Goal: Transaction & Acquisition: Purchase product/service

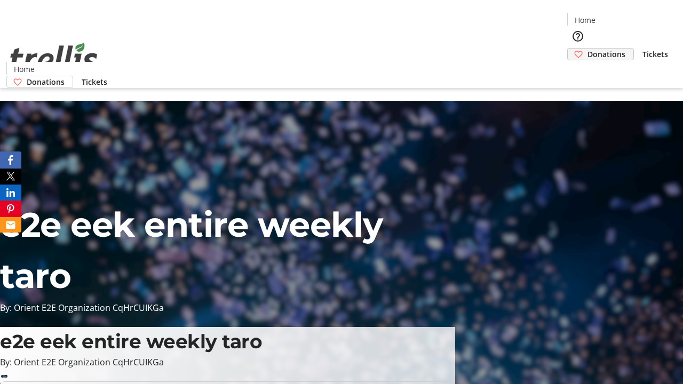
click at [587, 49] on span "Donations" at bounding box center [606, 54] width 38 height 11
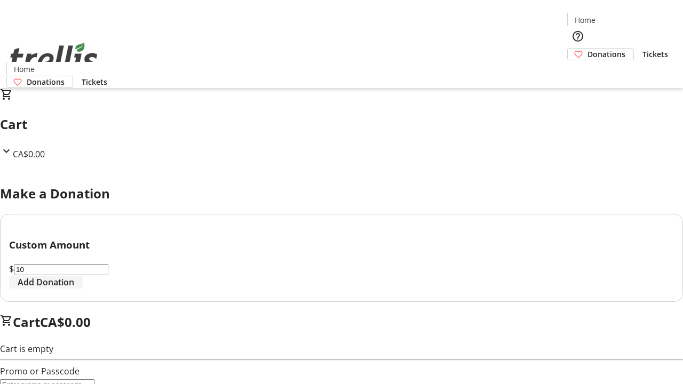
click at [74, 289] on span "Add Donation" at bounding box center [46, 282] width 57 height 13
